Goal: Task Accomplishment & Management: Complete application form

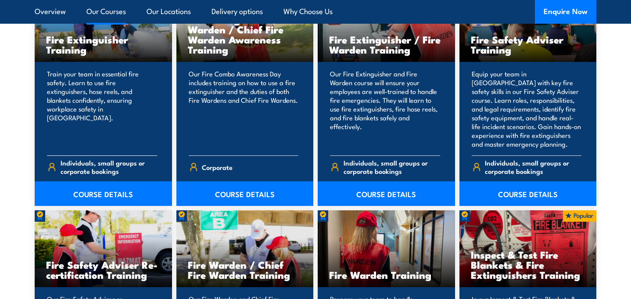
scroll to position [992, 0]
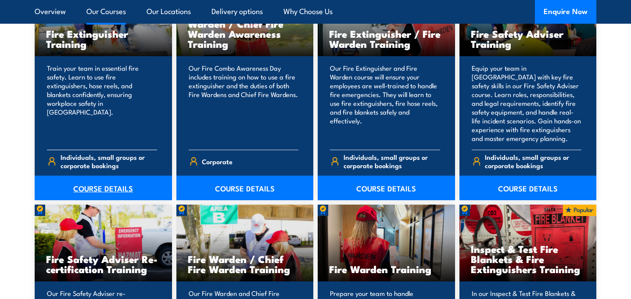
click at [89, 189] on link "COURSE DETAILS" at bounding box center [103, 188] width 137 height 25
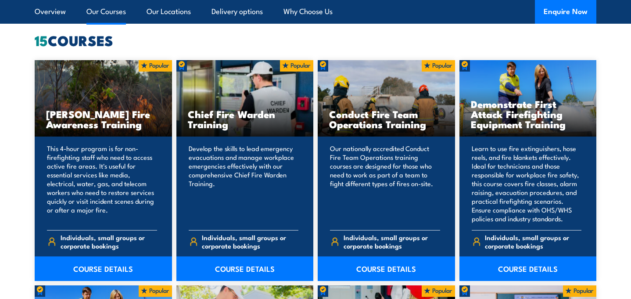
scroll to position [688, 0]
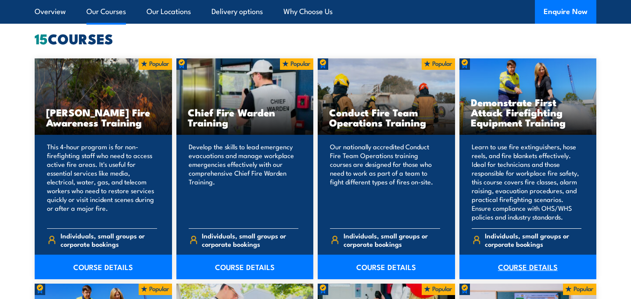
click at [522, 268] on link "COURSE DETAILS" at bounding box center [528, 267] width 137 height 25
click at [511, 265] on link "COURSE DETAILS" at bounding box center [528, 267] width 137 height 25
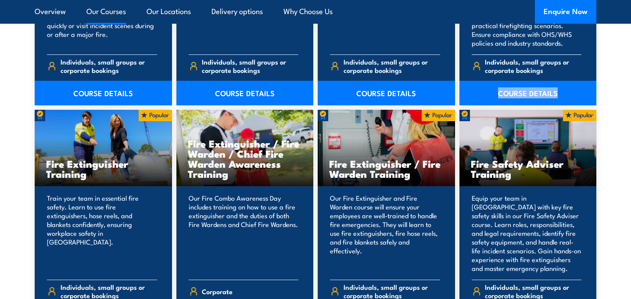
scroll to position [900, 0]
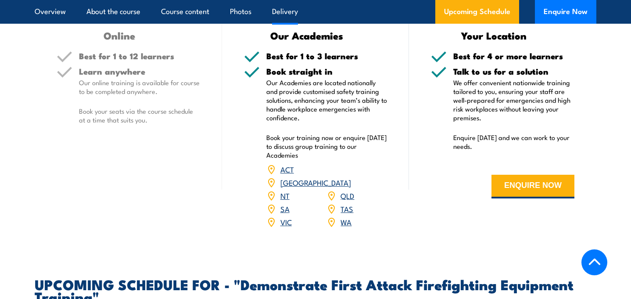
scroll to position [1274, 0]
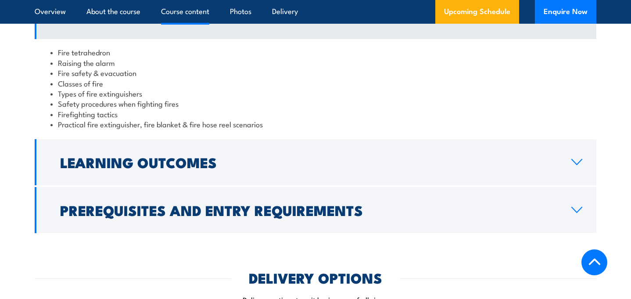
scroll to position [866, 0]
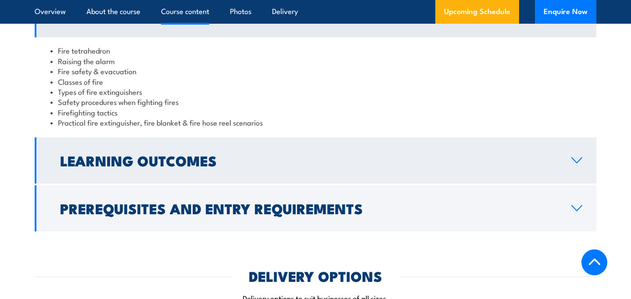
click at [93, 173] on link "Learning Outcomes" at bounding box center [316, 160] width 562 height 46
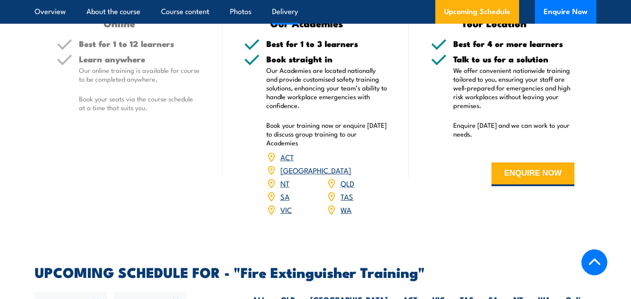
scroll to position [1149, 0]
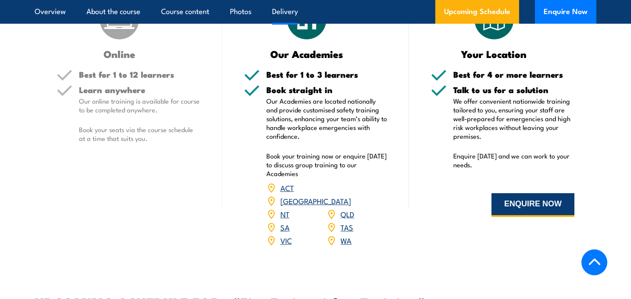
click at [527, 200] on button "ENQUIRE NOW" at bounding box center [533, 205] width 83 height 24
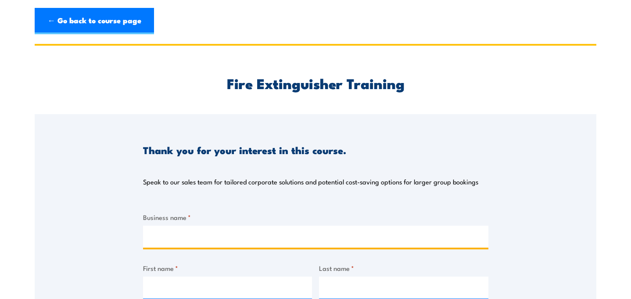
click at [162, 240] on input "Business name *" at bounding box center [316, 237] width 346 height 22
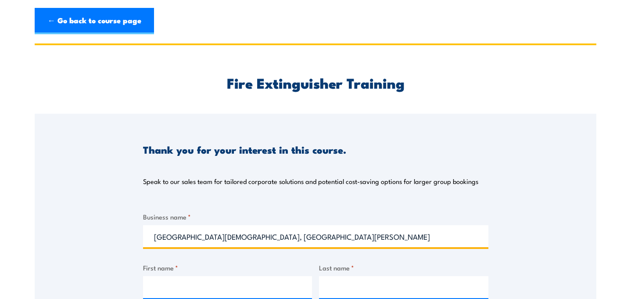
scroll to position [101, 0]
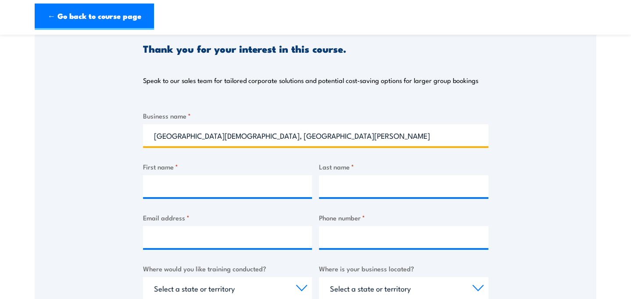
type input "[GEOGRAPHIC_DATA][DEMOGRAPHIC_DATA], [GEOGRAPHIC_DATA][PERSON_NAME]"
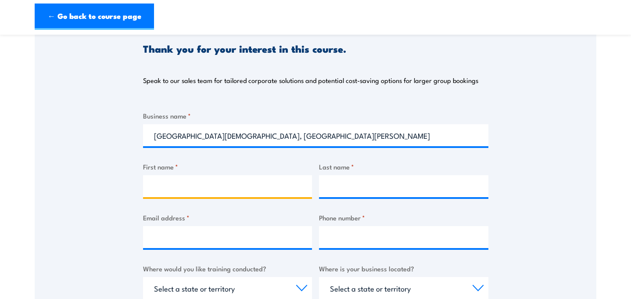
click at [166, 183] on input "First name *" at bounding box center [227, 186] width 169 height 22
type input "[MEDICAL_DATA]"
type input "[PERSON_NAME]"
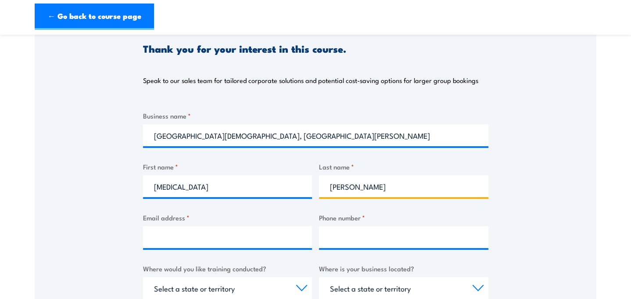
type input "[EMAIL_ADDRESS][DOMAIN_NAME]"
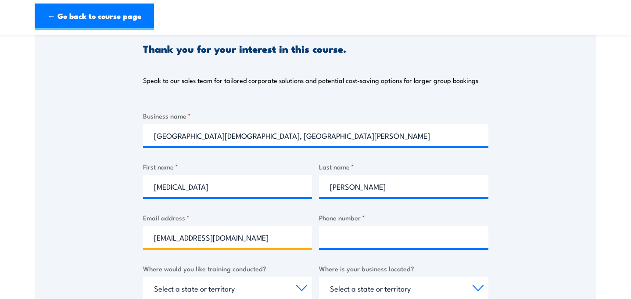
type input "0410466767"
select select "VIC"
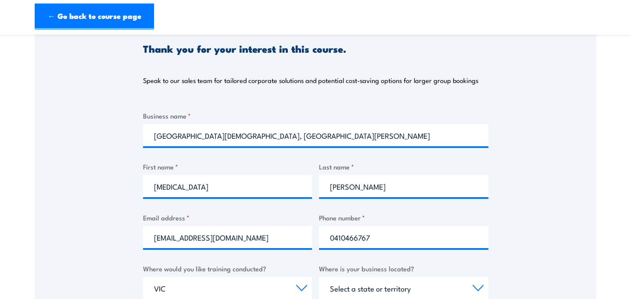
select select "VIC"
drag, startPoint x: 252, startPoint y: 243, endPoint x: 129, endPoint y: 227, distance: 124.4
click at [129, 230] on div "Thank you for your interest in this course. Speak to our sales team for tailore…" at bounding box center [316, 232] width 562 height 439
type input "[EMAIL_ADDRESS][DOMAIN_NAME]"
drag, startPoint x: 393, startPoint y: 233, endPoint x: 311, endPoint y: 231, distance: 82.1
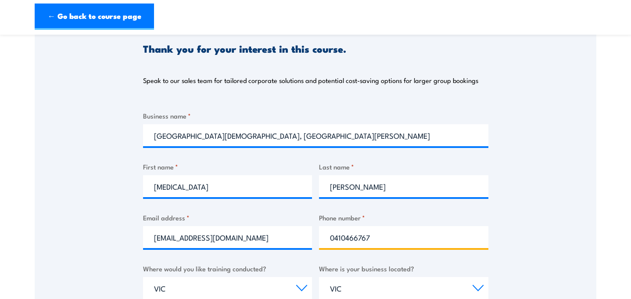
click at [311, 234] on div "Business name * [GEOGRAPHIC_DATA][DEMOGRAPHIC_DATA], [GEOGRAPHIC_DATA][PERSON_N…" at bounding box center [316, 276] width 346 height 330
click at [339, 235] on input "0397362323" at bounding box center [403, 237] width 169 height 22
click at [357, 236] on input "03 97362323" at bounding box center [403, 237] width 169 height 22
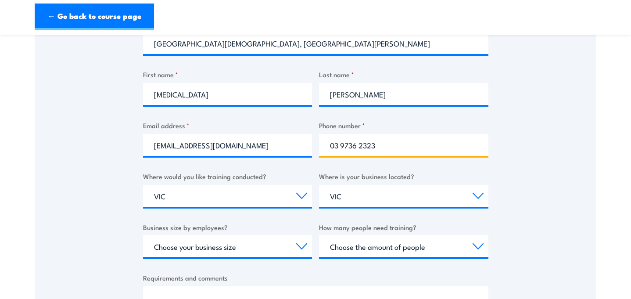
scroll to position [194, 0]
type input "03 9736 2323"
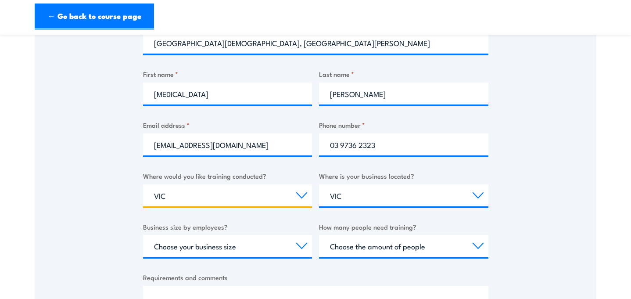
click at [176, 197] on select "Select a state or territory Nationally - multiple locations [GEOGRAPHIC_DATA] […" at bounding box center [227, 195] width 169 height 22
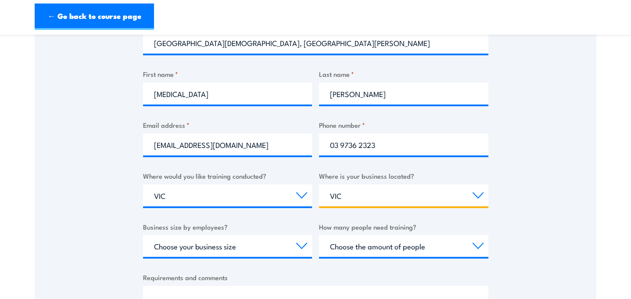
click at [363, 192] on select "Select a state or territory [GEOGRAPHIC_DATA] [GEOGRAPHIC_DATA] [GEOGRAPHIC_DAT…" at bounding box center [403, 195] width 169 height 22
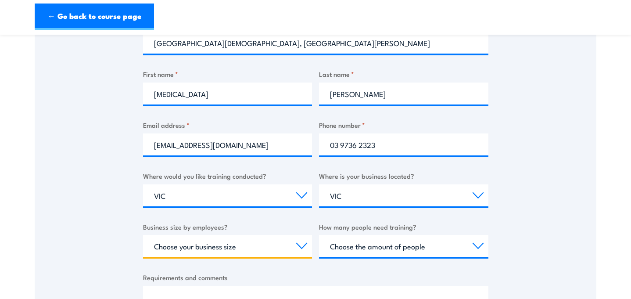
click at [305, 244] on select "Choose your business size 1 to 19 20 to 199 200+" at bounding box center [227, 246] width 169 height 22
select select "20 to 199"
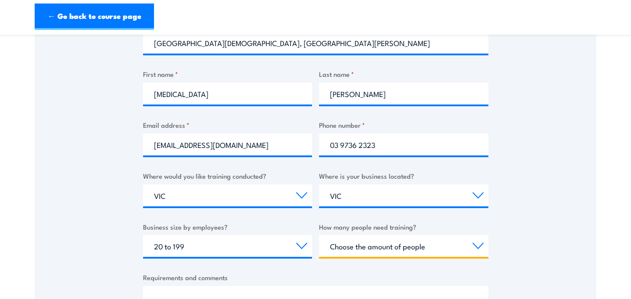
click at [477, 243] on select "Choose the amount of people 1 to 4 5 to 19 20+" at bounding box center [403, 246] width 169 height 22
select select "5 to 19"
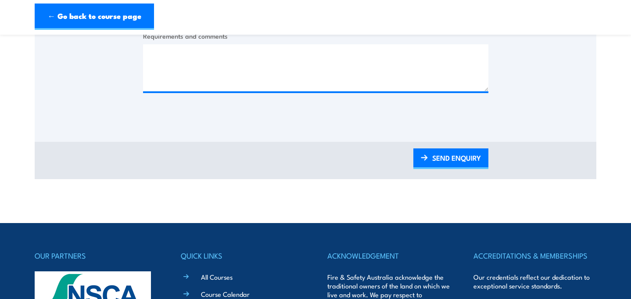
scroll to position [432, 0]
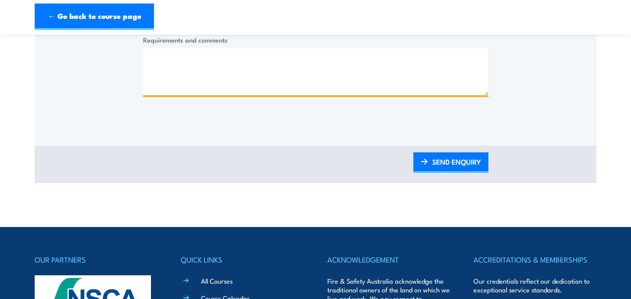
click at [188, 61] on textarea "Requirements and comments" at bounding box center [316, 71] width 346 height 47
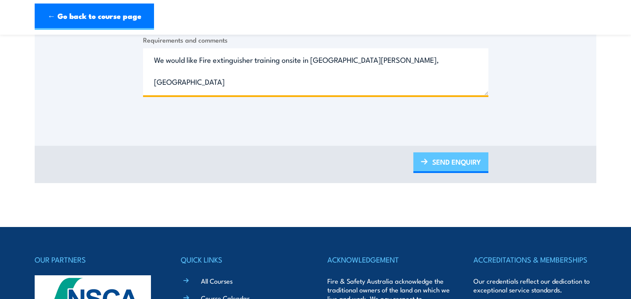
type textarea "We would like Fire extinguisher training onsite in [GEOGRAPHIC_DATA][PERSON_NAM…"
click at [442, 162] on link "SEND ENQUIRY" at bounding box center [451, 162] width 75 height 21
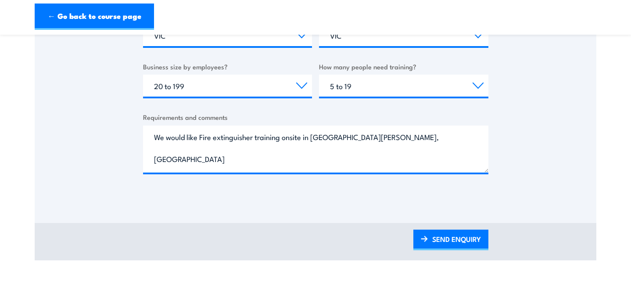
scroll to position [0, 0]
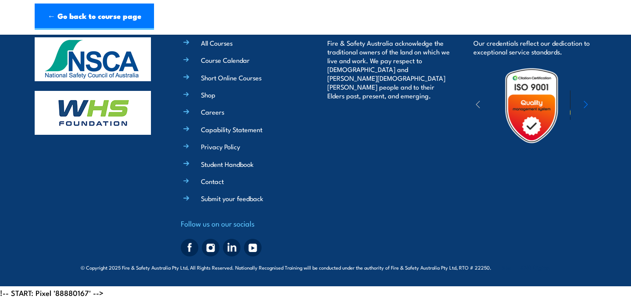
click at [444, 160] on div "ACKNOWLEDGEMENT Fire & Safety Australia acknowledge the traditional owners of t…" at bounding box center [389, 137] width 123 height 245
